Goal: Information Seeking & Learning: Check status

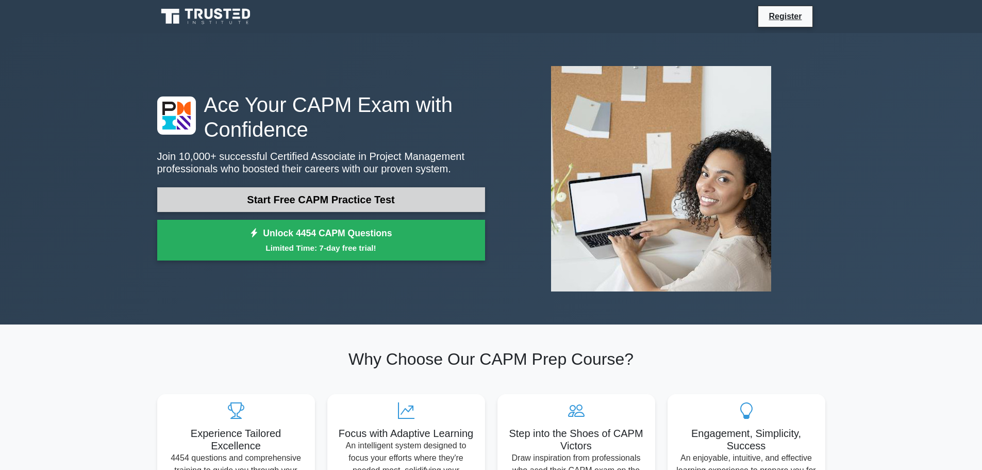
click at [391, 202] on link "Start Free CAPM Practice Test" at bounding box center [321, 199] width 328 height 25
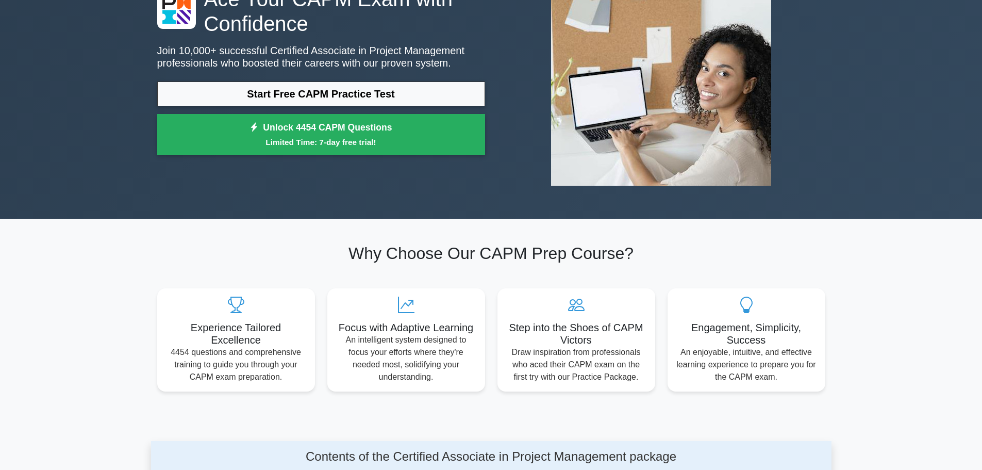
scroll to position [52, 0]
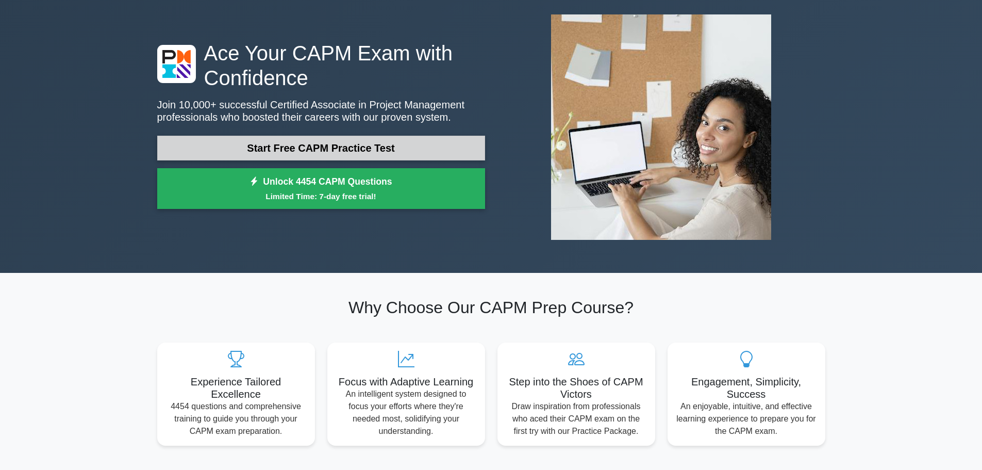
click at [350, 149] on link "Start Free CAPM Practice Test" at bounding box center [321, 148] width 328 height 25
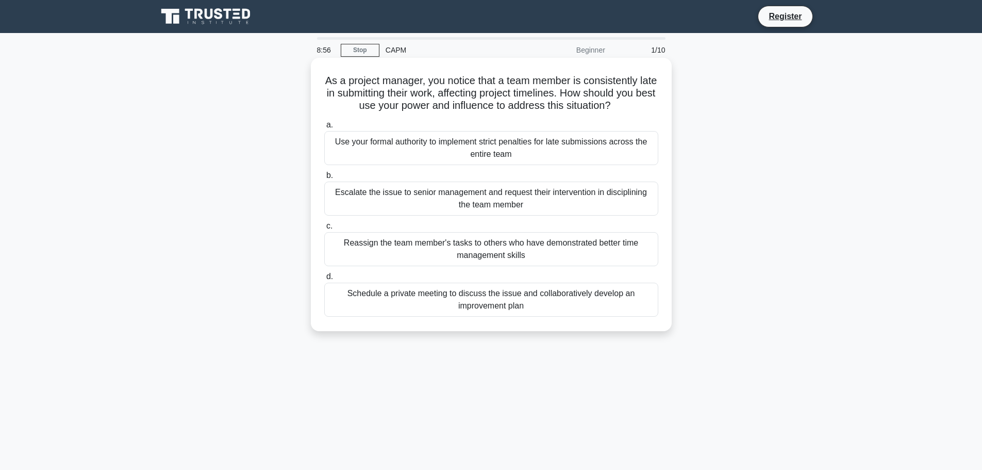
click at [549, 306] on div "Schedule a private meeting to discuss the issue and collaboratively develop an …" at bounding box center [491, 300] width 334 height 34
click at [324, 280] on input "d. Schedule a private meeting to discuss the issue and collaboratively develop …" at bounding box center [324, 276] width 0 height 7
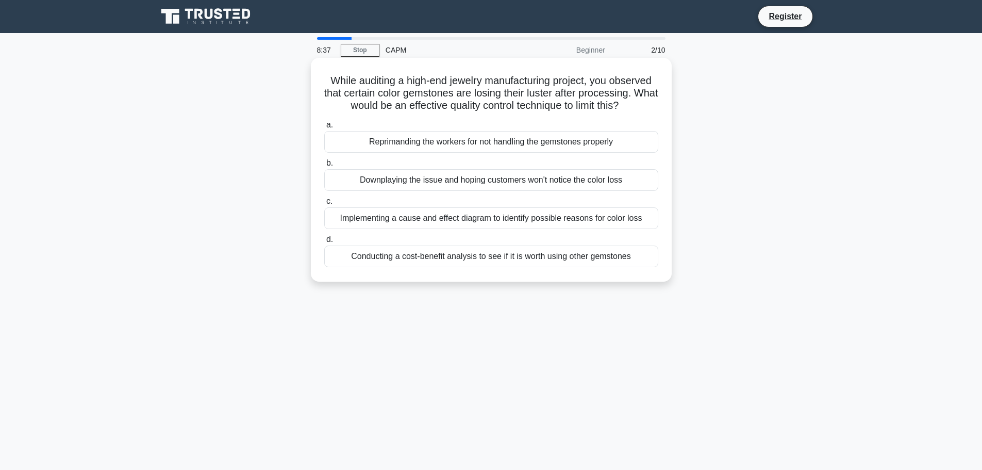
click at [464, 224] on div "Implementing a cause and effect diagram to identify possible reasons for color …" at bounding box center [491, 218] width 334 height 22
click at [324, 205] on input "c. Implementing a cause and effect diagram to identify possible reasons for col…" at bounding box center [324, 201] width 0 height 7
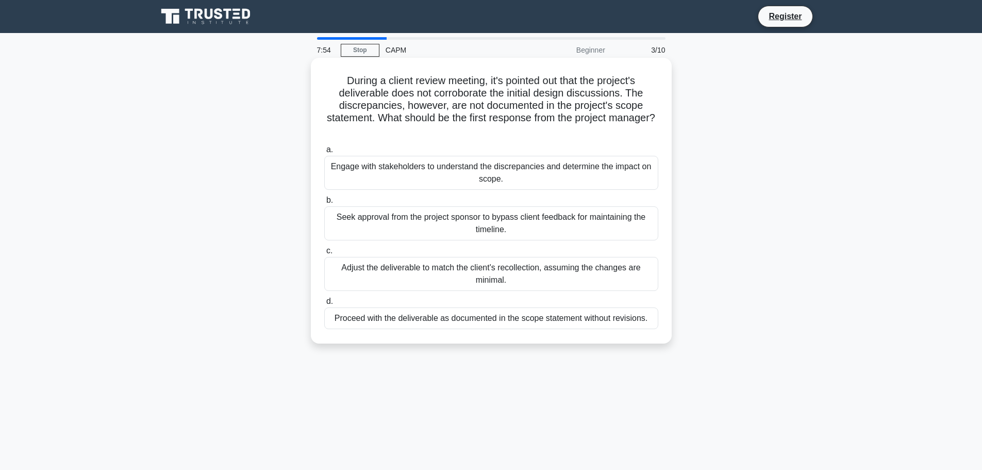
click at [432, 178] on div "Engage with stakeholders to understand the discrepancies and determine the impa…" at bounding box center [491, 173] width 334 height 34
click at [324, 153] on input "a. Engage with stakeholders to understand the discrepancies and determine the i…" at bounding box center [324, 149] width 0 height 7
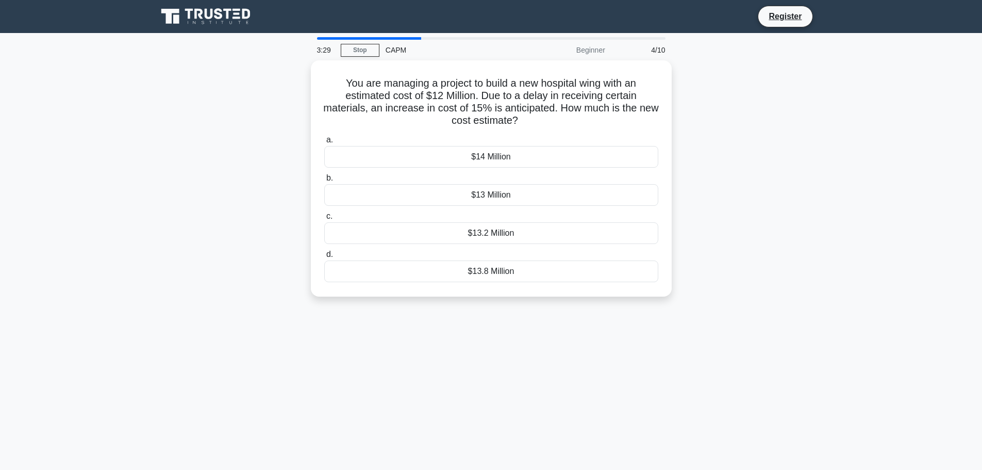
click at [294, 341] on div "3:29 Stop CAPM Beginner 4/10 You are managing a project to build a new hospital…" at bounding box center [491, 295] width 681 height 516
click at [487, 271] on div "$13.8 Million" at bounding box center [491, 269] width 334 height 22
click at [324, 255] on input "d. $13.8 Million" at bounding box center [324, 252] width 0 height 7
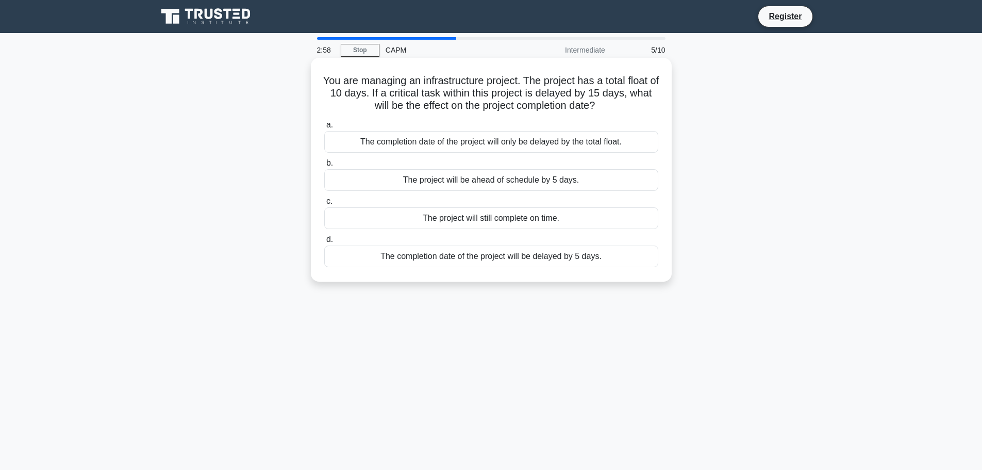
click at [404, 262] on div "The completion date of the project will be delayed by 5 days." at bounding box center [491, 256] width 334 height 22
click at [324, 243] on input "d. The completion date of the project will be delayed by 5 days." at bounding box center [324, 239] width 0 height 7
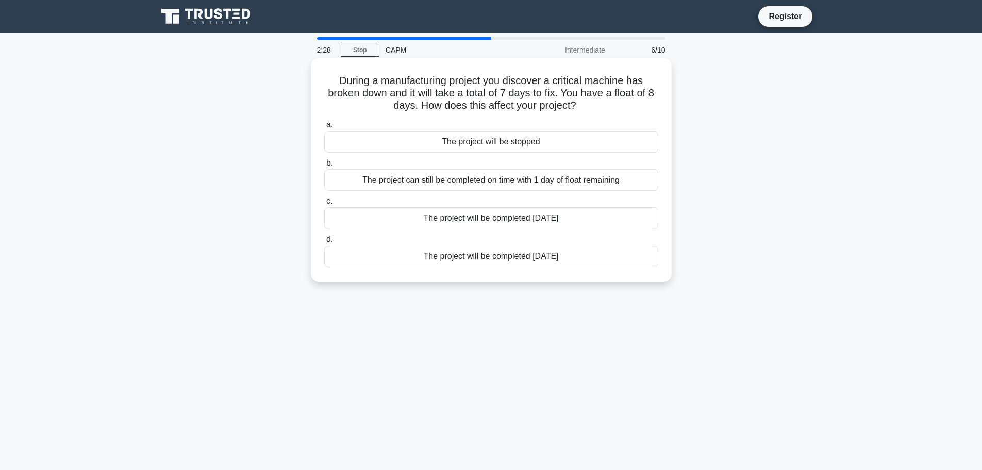
click at [394, 182] on div "The project can still be completed on time with 1 day of float remaining" at bounding box center [491, 180] width 334 height 22
click at [324, 167] on input "b. The project can still be completed on time with 1 day of float remaining" at bounding box center [324, 163] width 0 height 7
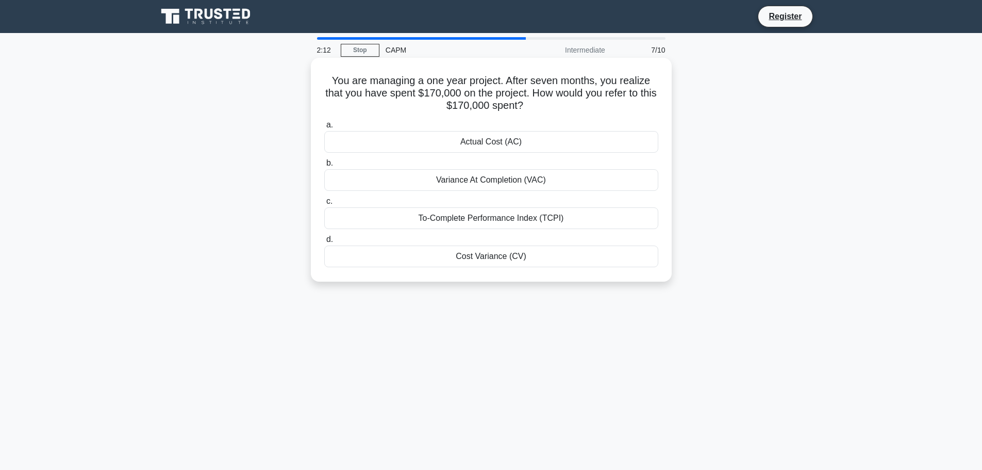
click at [417, 141] on div "Actual Cost (AC)" at bounding box center [491, 142] width 334 height 22
click at [324, 128] on input "a. Actual Cost (AC)" at bounding box center [324, 125] width 0 height 7
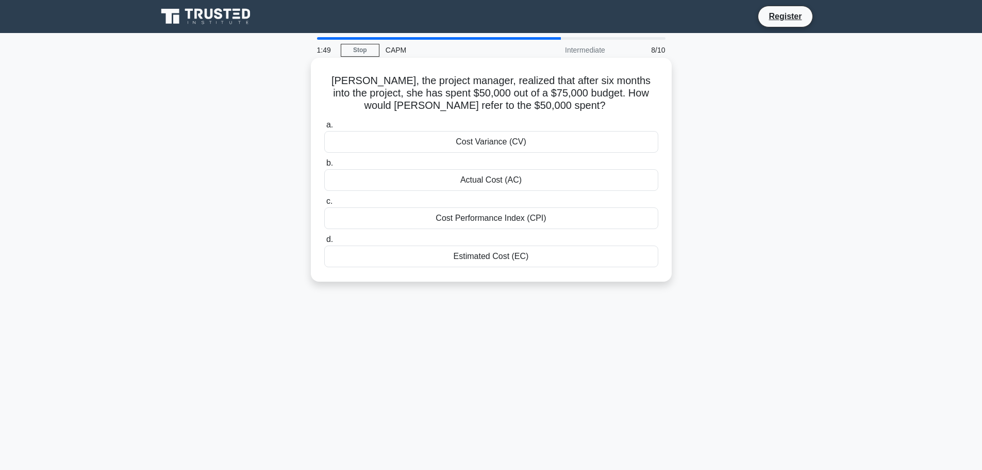
click at [427, 182] on div "Actual Cost (AC)" at bounding box center [491, 180] width 334 height 22
click at [324, 167] on input "b. Actual Cost (AC)" at bounding box center [324, 163] width 0 height 7
click at [424, 255] on div "The new total float is 2 days" at bounding box center [491, 256] width 334 height 22
click at [324, 243] on input "d. The new total float is 2 days" at bounding box center [324, 239] width 0 height 7
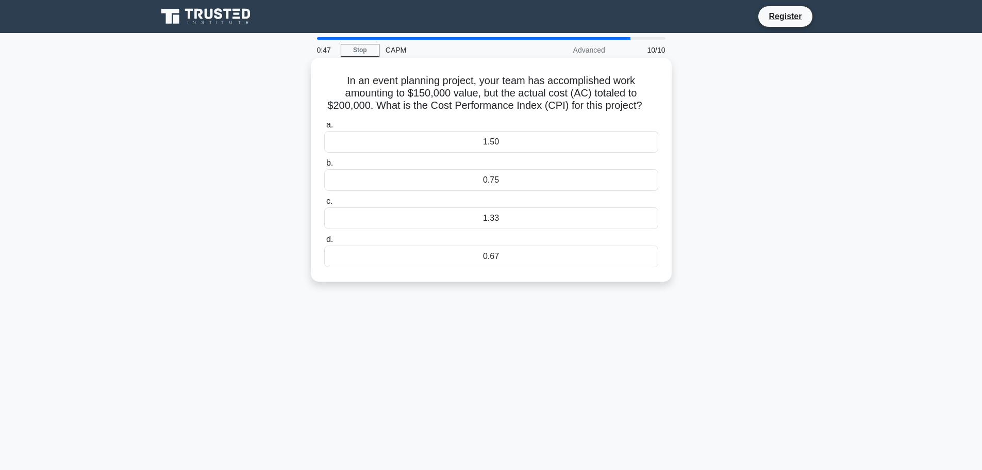
click at [429, 177] on div "0.75" at bounding box center [491, 180] width 334 height 22
click at [324, 167] on input "b. 0.75" at bounding box center [324, 163] width 0 height 7
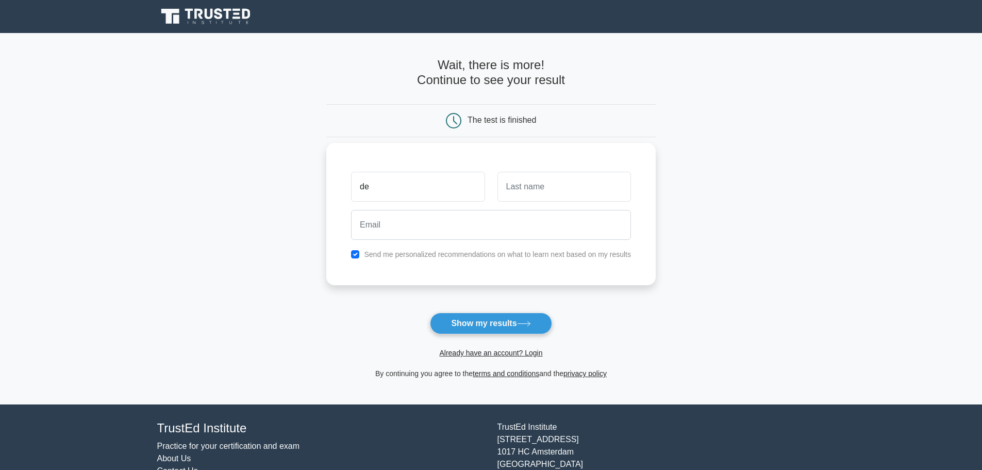
type input "Deyvison"
click at [548, 185] on input "text" at bounding box center [565, 187] width 134 height 30
type input "[PERSON_NAME]"
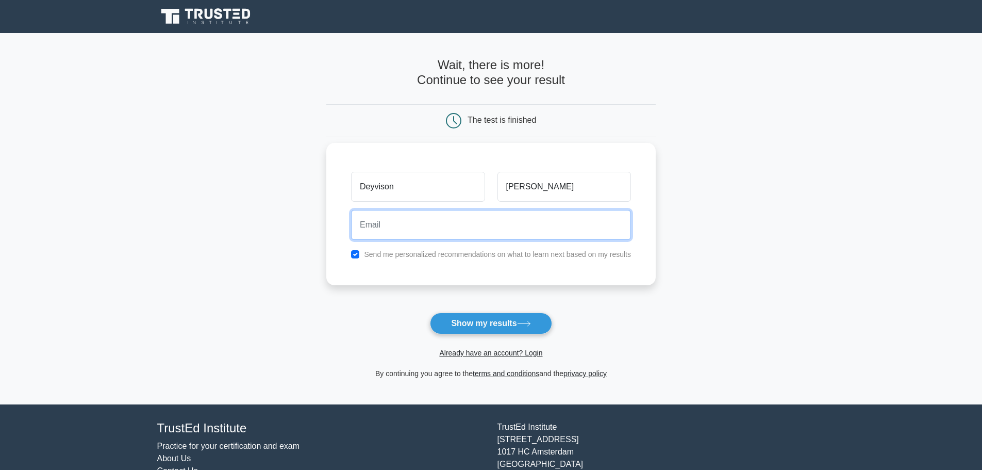
click at [487, 225] on input "email" at bounding box center [491, 225] width 280 height 30
type input "[EMAIL_ADDRESS][DOMAIN_NAME]"
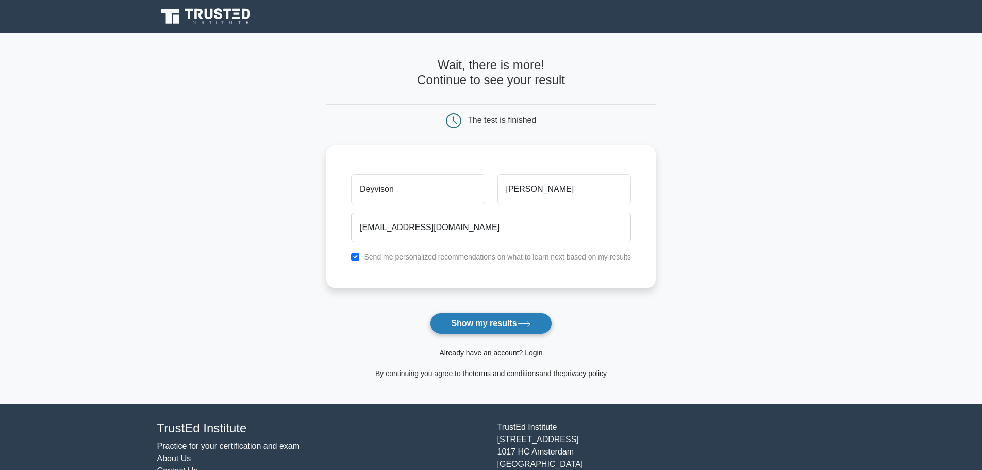
click at [482, 324] on button "Show my results" at bounding box center [491, 323] width 122 height 22
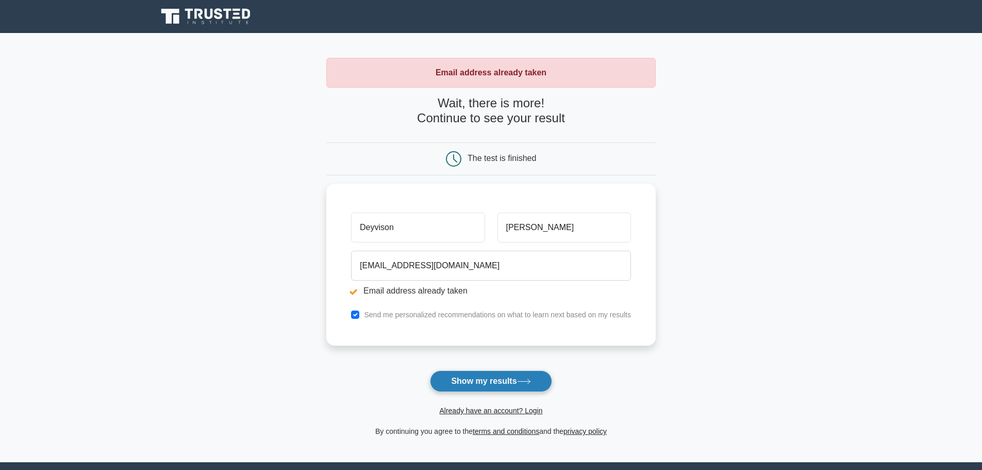
click at [469, 373] on button "Show my results" at bounding box center [491, 381] width 122 height 22
click at [470, 384] on button "Show my results" at bounding box center [491, 381] width 122 height 22
click at [356, 316] on input "checkbox" at bounding box center [355, 312] width 8 height 8
checkbox input "false"
click at [456, 380] on button "Show my results" at bounding box center [491, 381] width 122 height 22
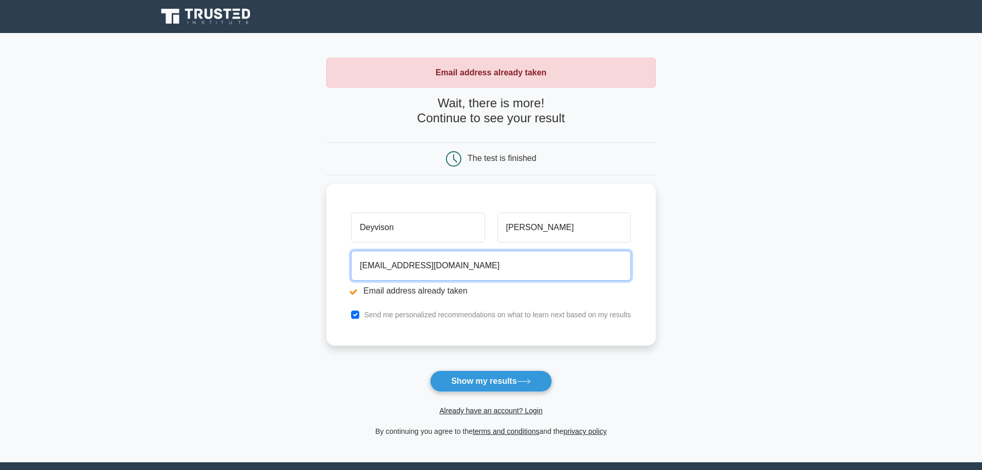
drag, startPoint x: 493, startPoint y: 262, endPoint x: 278, endPoint y: 261, distance: 214.5
click at [279, 261] on main "Email address already taken Wait, there is more! Continue to see your result Th…" at bounding box center [491, 247] width 982 height 429
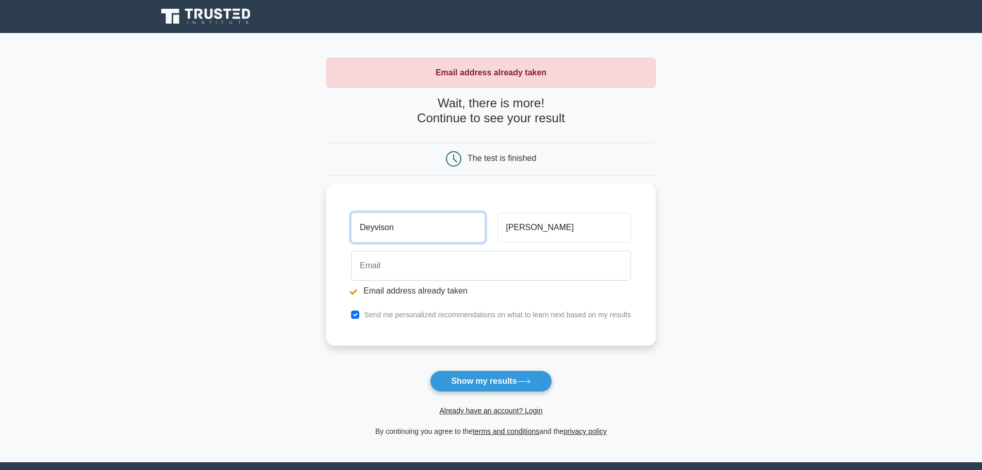
drag, startPoint x: 421, startPoint y: 231, endPoint x: 298, endPoint y: 227, distance: 123.8
click at [298, 227] on main "Email address already taken Wait, there is more! Continue to see your result Th…" at bounding box center [491, 247] width 982 height 429
drag, startPoint x: 554, startPoint y: 223, endPoint x: 353, endPoint y: 230, distance: 201.7
click at [353, 230] on div "Alves" at bounding box center [491, 225] width 292 height 38
click at [479, 368] on form "Wait, there is more! Continue to see your result The test is finished and the" at bounding box center [490, 266] width 329 height 341
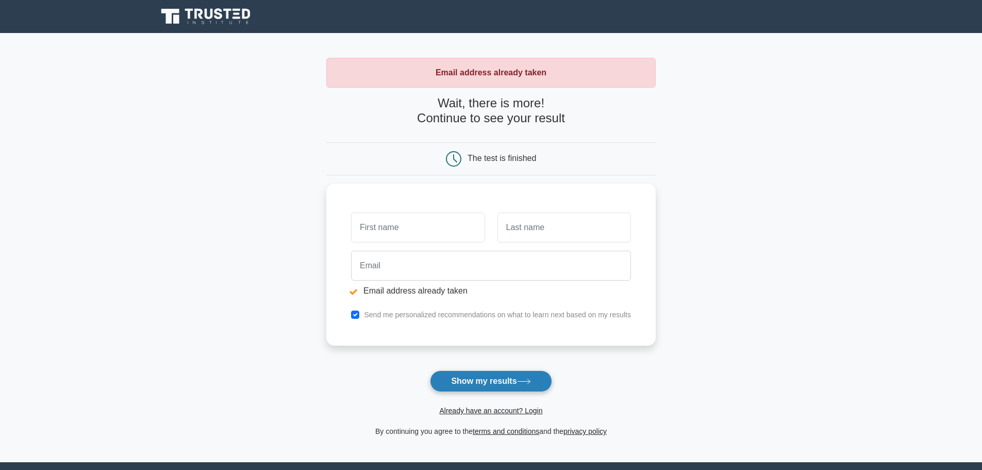
click at [476, 375] on button "Show my results" at bounding box center [491, 381] width 122 height 22
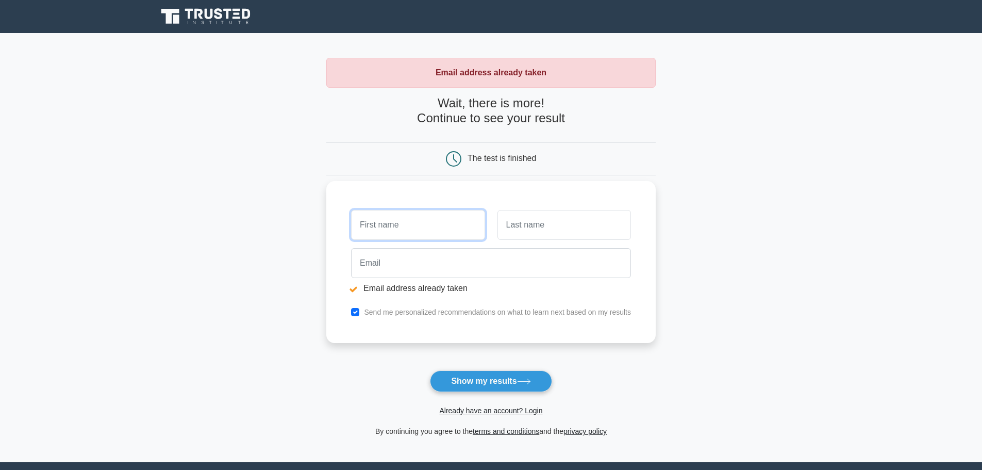
click at [400, 224] on input "text" at bounding box center [418, 225] width 134 height 30
type input "Deyvison"
click at [529, 224] on input "text" at bounding box center [565, 225] width 134 height 30
type input "Alves"
click at [433, 281] on div "Email address already taken" at bounding box center [491, 273] width 292 height 58
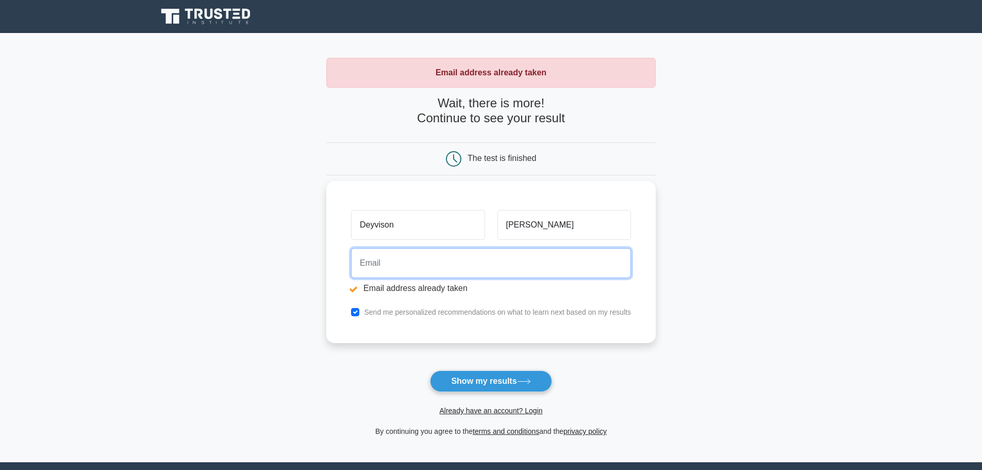
click at [435, 265] on input "email" at bounding box center [491, 263] width 280 height 30
type input "[EMAIL_ADDRESS][DOMAIN_NAME]"
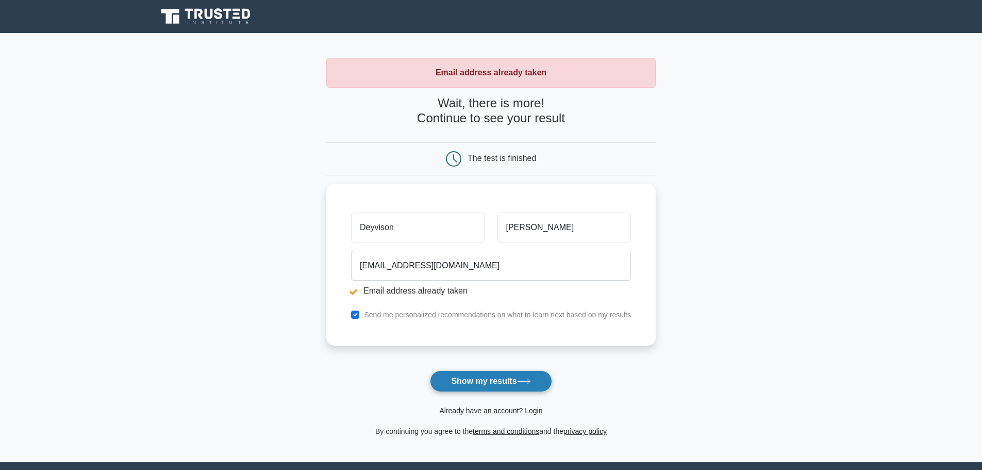
click at [472, 384] on button "Show my results" at bounding box center [491, 381] width 122 height 22
click at [476, 411] on link "Already have an account? Login" at bounding box center [490, 410] width 103 height 8
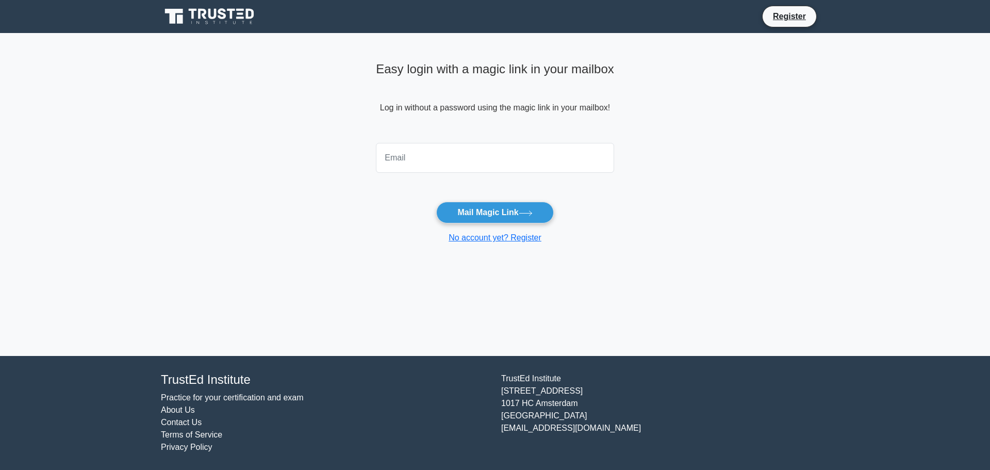
click at [476, 154] on input "email" at bounding box center [495, 158] width 238 height 30
type input "[EMAIL_ADDRESS][DOMAIN_NAME]"
click at [476, 208] on button "Mail Magic Link" at bounding box center [494, 213] width 117 height 22
click at [479, 237] on link "No account yet? Register" at bounding box center [495, 237] width 93 height 9
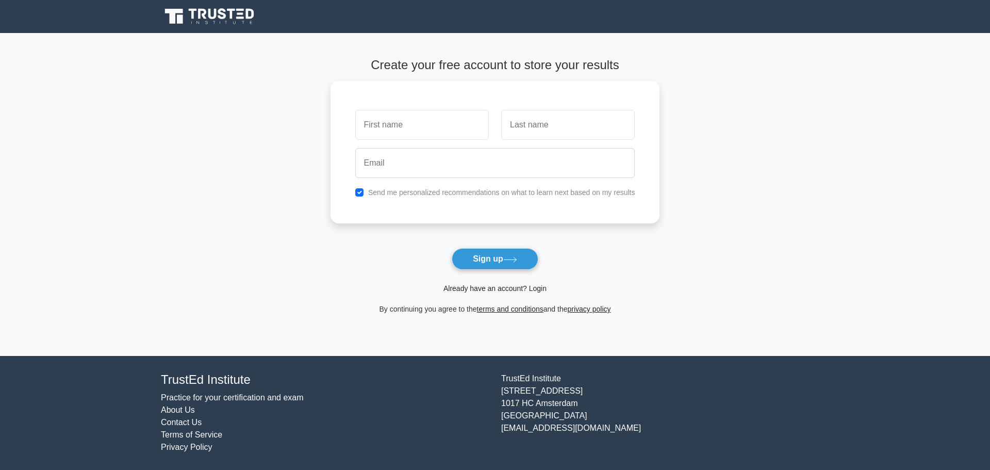
click at [489, 288] on link "Already have an account? Login" at bounding box center [494, 288] width 103 height 8
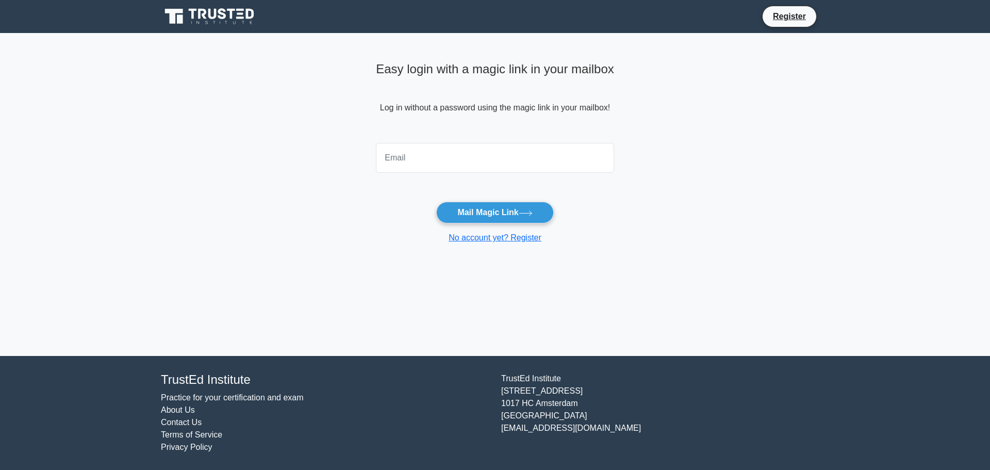
click at [462, 160] on input "email" at bounding box center [495, 158] width 238 height 30
type input "[EMAIL_ADDRESS][DOMAIN_NAME]"
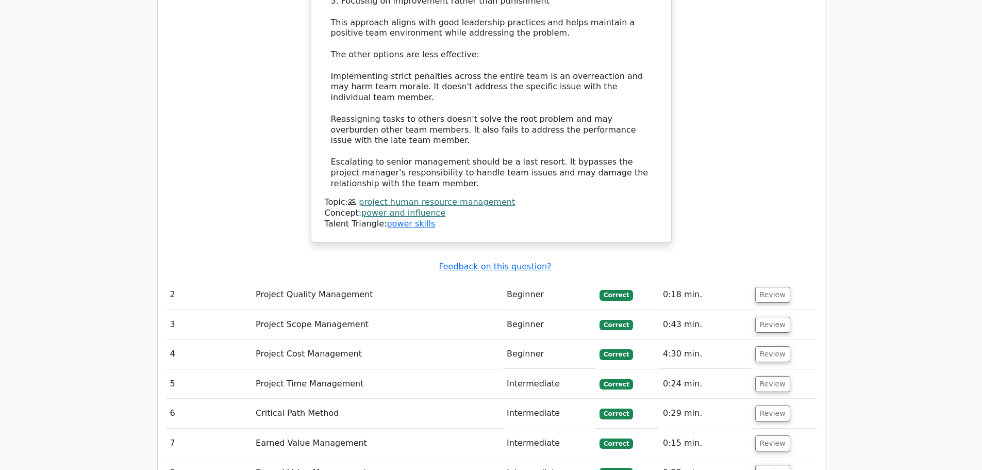
scroll to position [1392, 0]
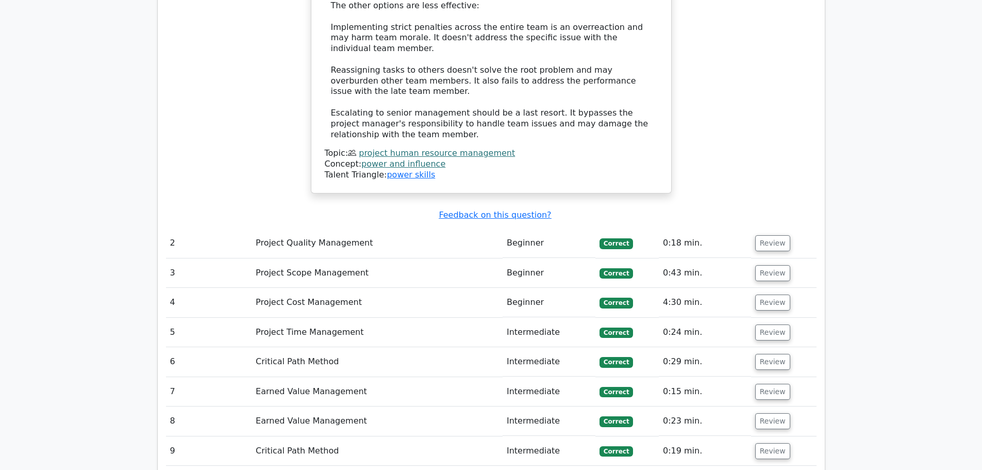
click at [500, 288] on td "Project Cost Management" at bounding box center [377, 302] width 251 height 29
click at [772, 294] on button "Review" at bounding box center [772, 302] width 35 height 16
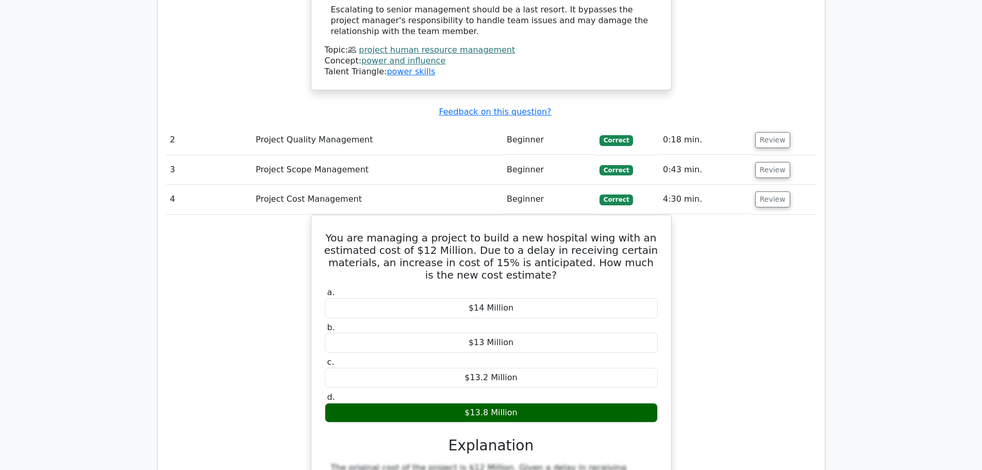
scroll to position [1547, 0]
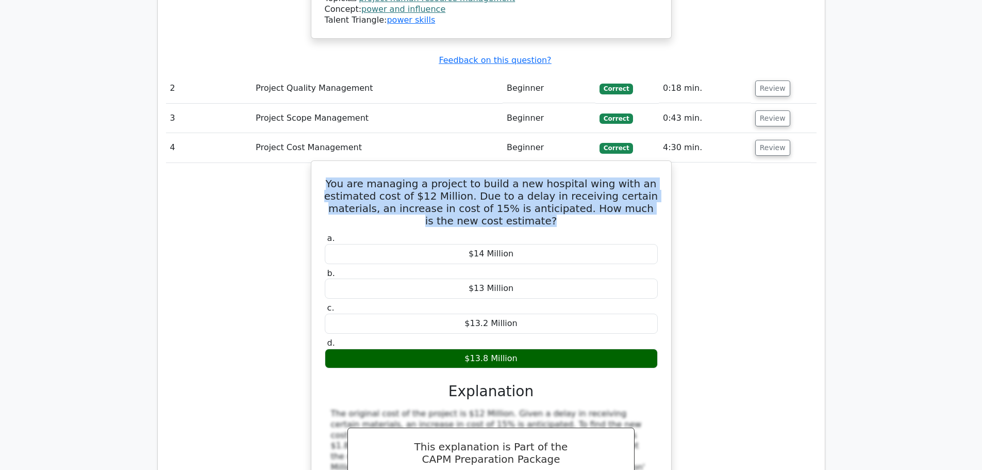
drag, startPoint x: 541, startPoint y: 136, endPoint x: 318, endPoint y: 83, distance: 229.0
click at [318, 165] on div "You are managing a project to build a new hospital wing with an estimated cost …" at bounding box center [492, 363] width 352 height 396
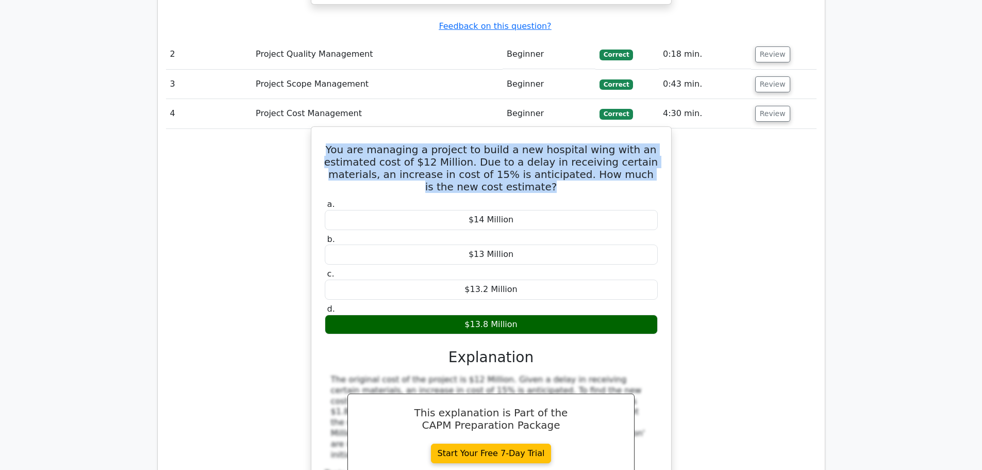
copy h5 "You are managing a project to build a new hospital wing with an estimated cost …"
